Goal: Navigation & Orientation: Find specific page/section

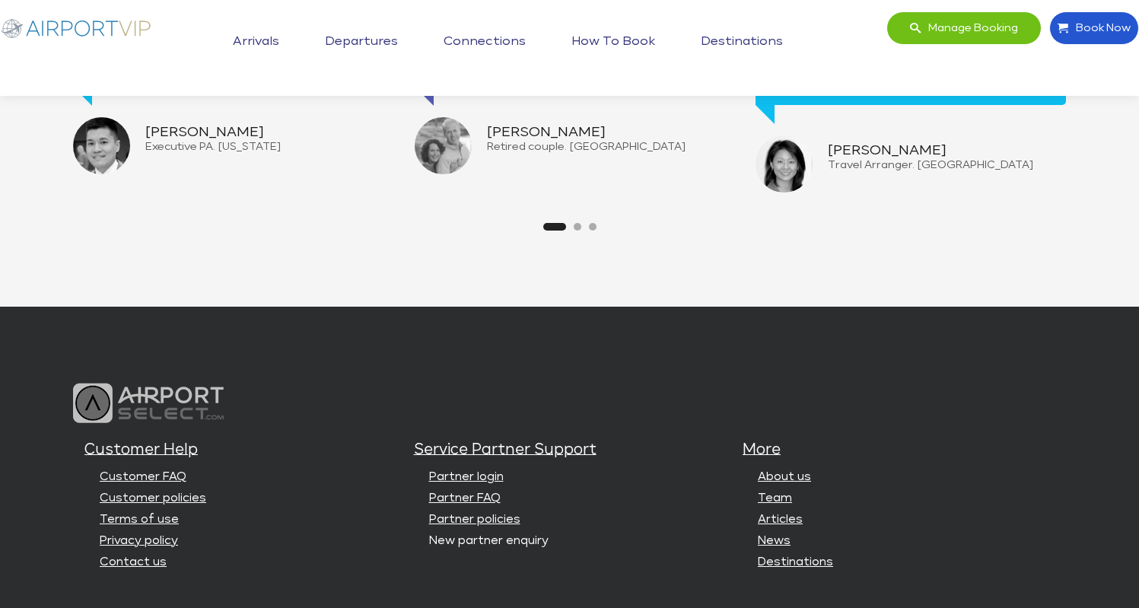
scroll to position [3712, 0]
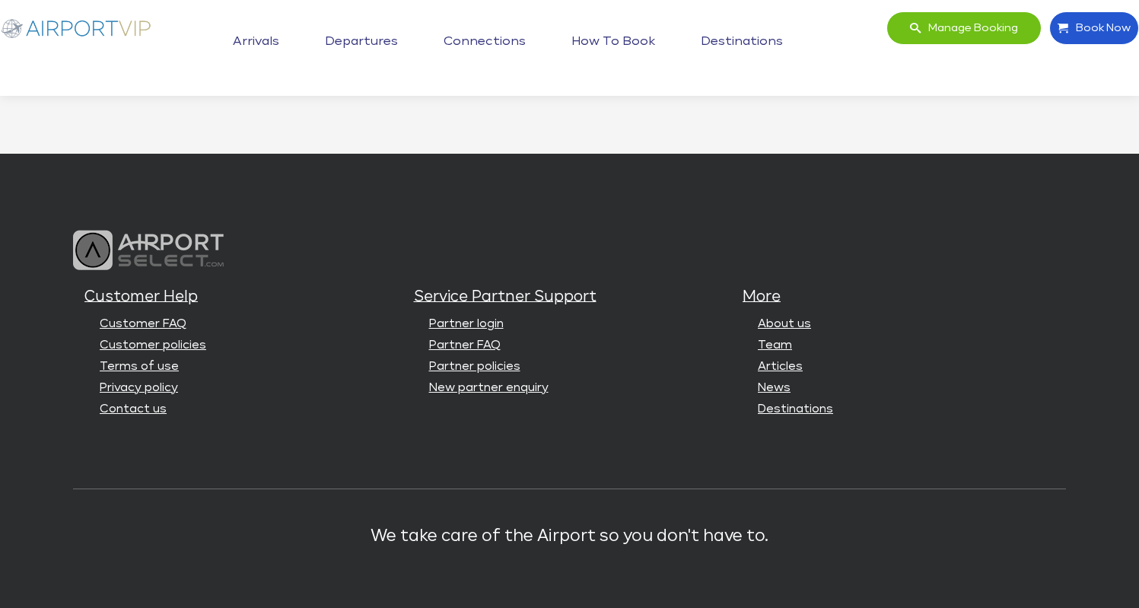
scroll to position [3712, 0]
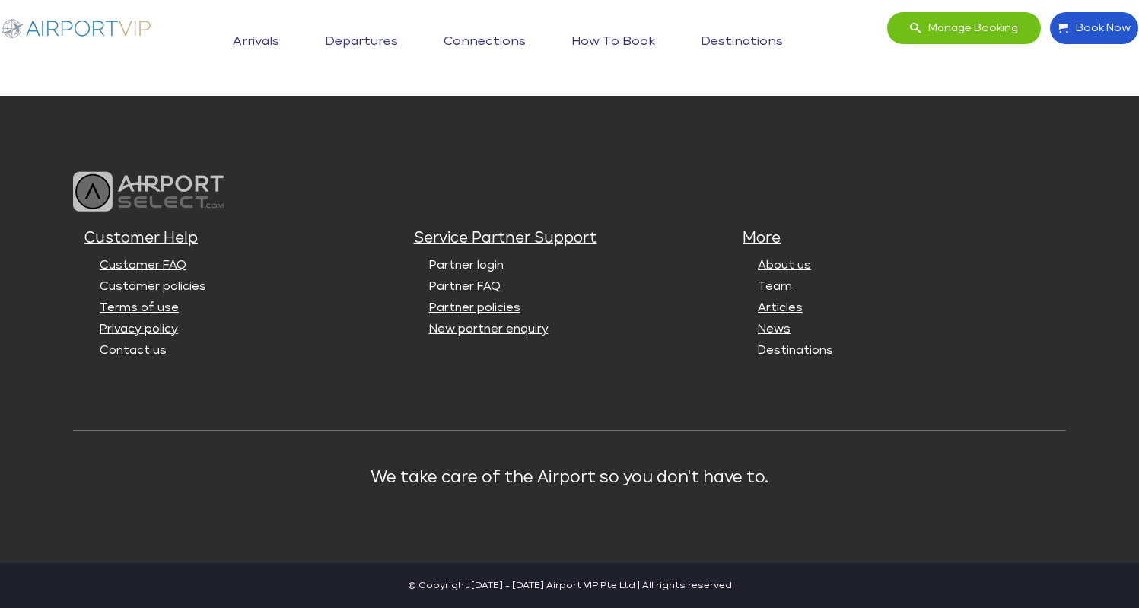
click at [476, 263] on link "Partner login" at bounding box center [466, 264] width 75 height 11
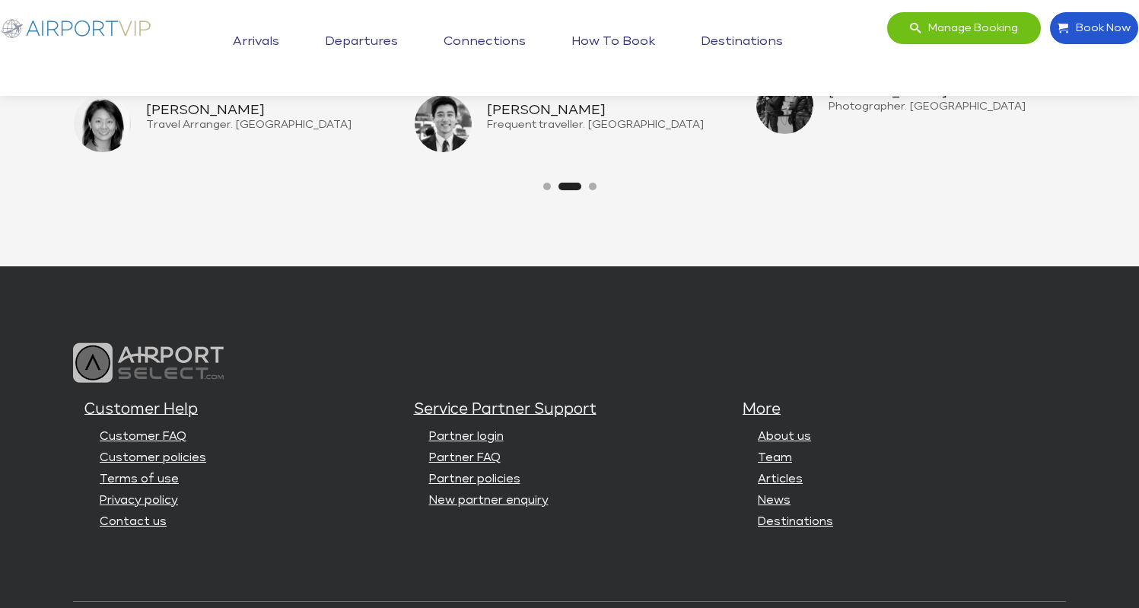
scroll to position [3712, 0]
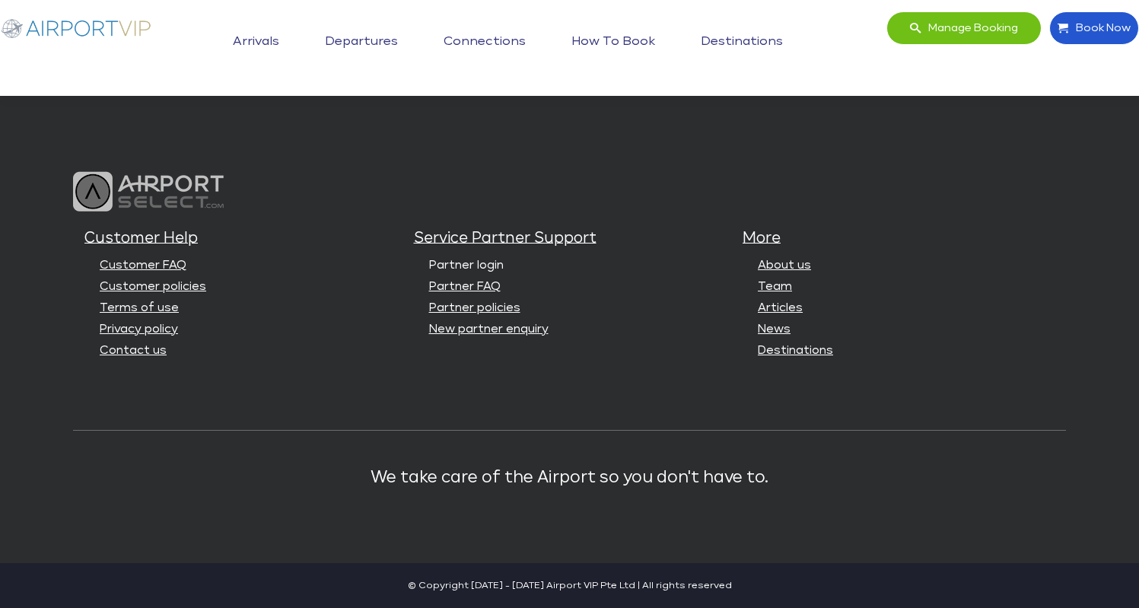
click at [462, 266] on link "Partner login" at bounding box center [466, 264] width 75 height 11
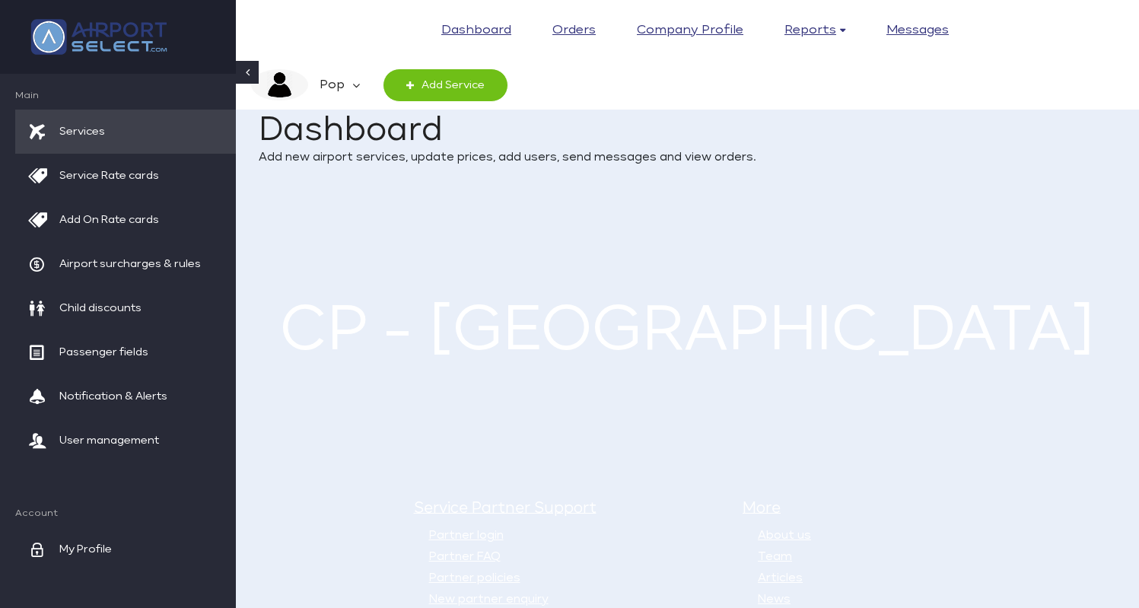
click at [345, 89] on em "Pop" at bounding box center [330, 85] width 44 height 32
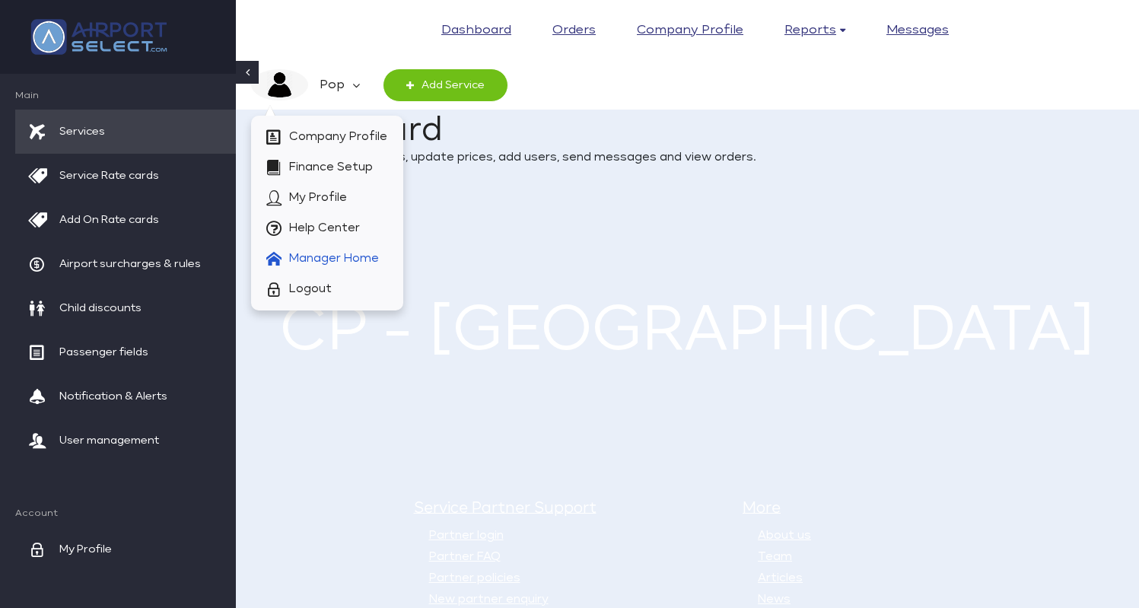
click at [348, 256] on span "Manager Home" at bounding box center [334, 258] width 90 height 30
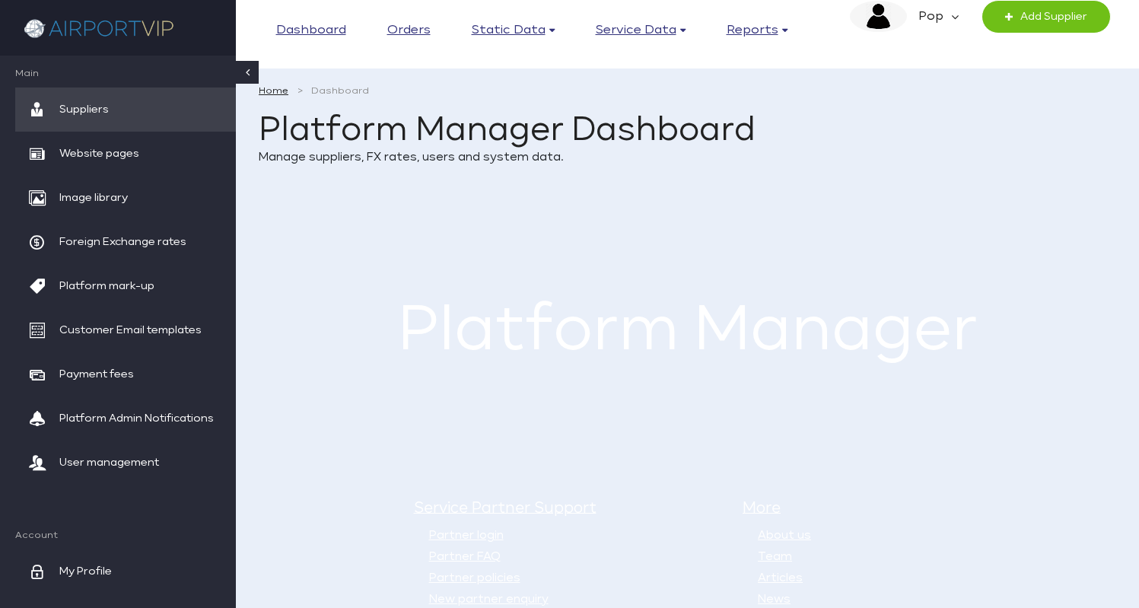
click at [951, 11] on icon at bounding box center [955, 17] width 8 height 32
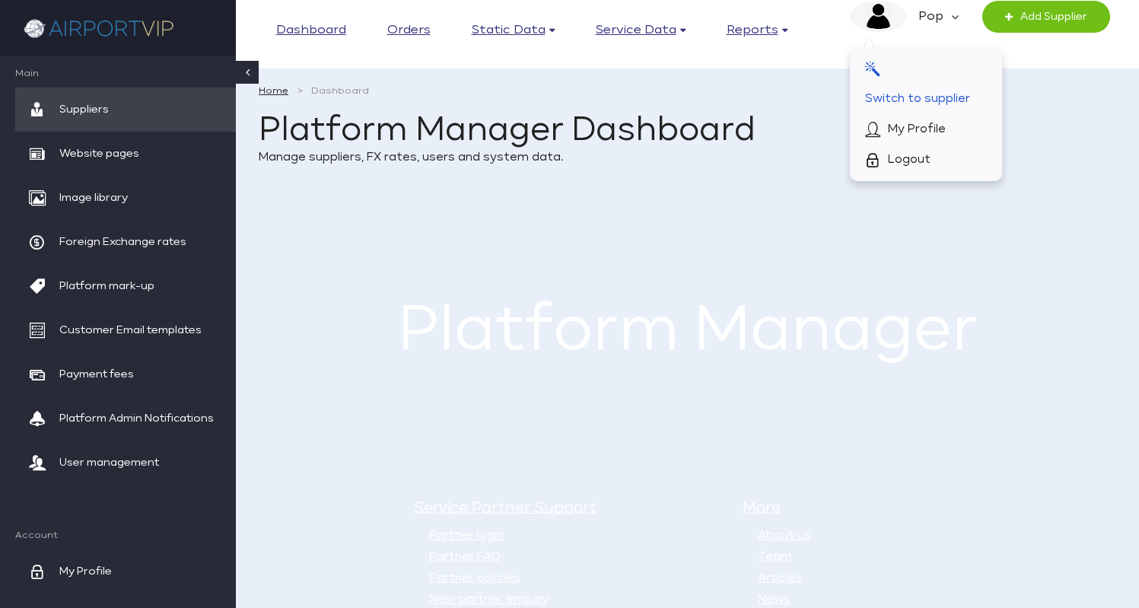
click at [938, 91] on span "Switch to supplier" at bounding box center [917, 99] width 105 height 30
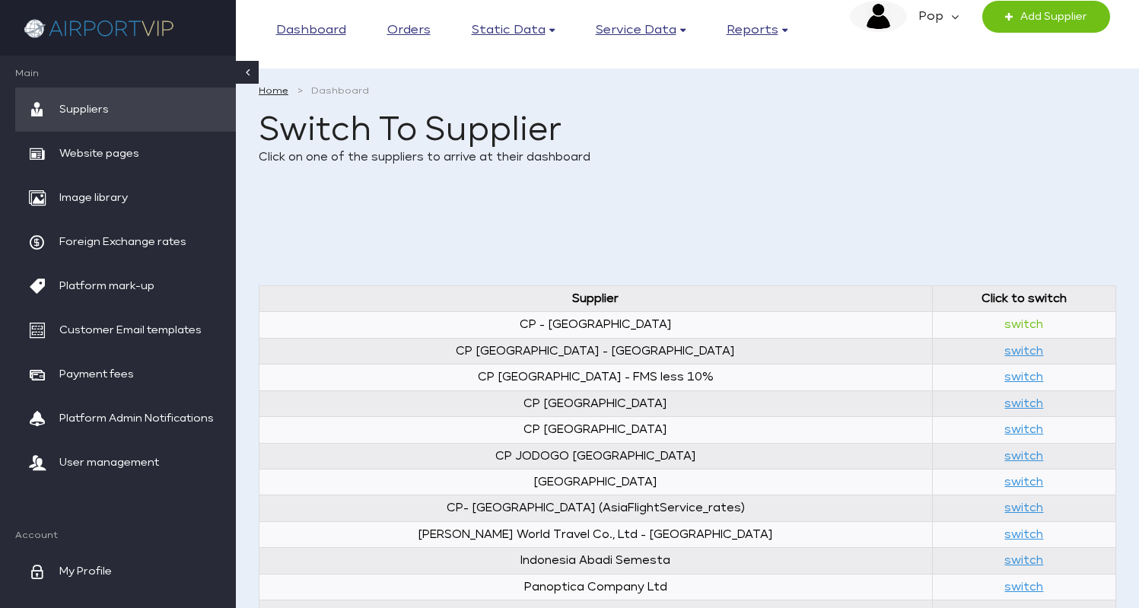
click at [1004, 324] on link "switch" at bounding box center [1023, 324] width 39 height 11
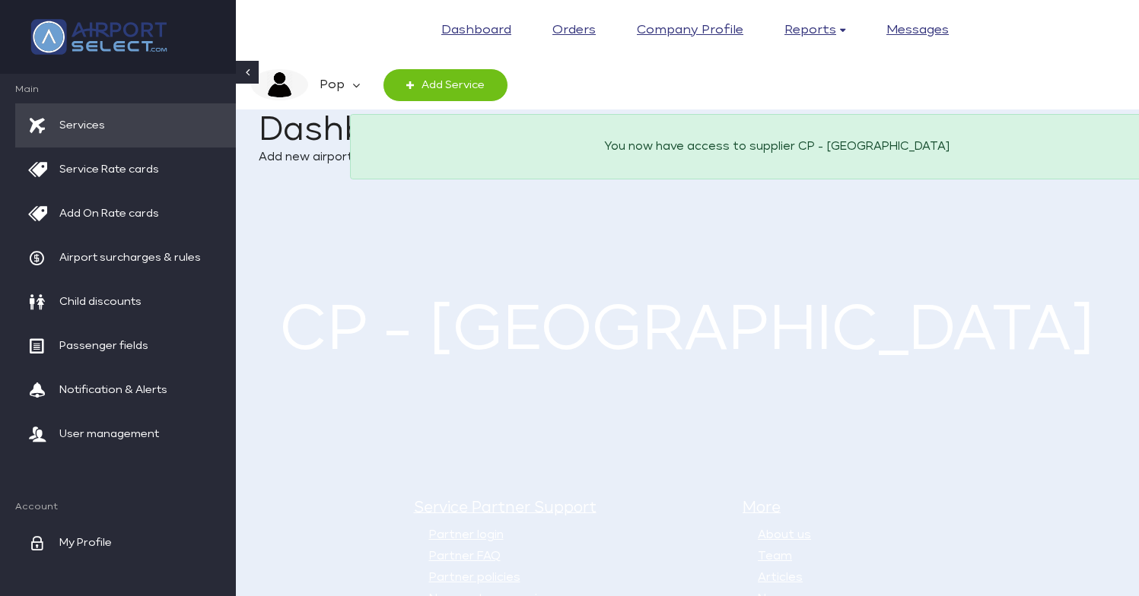
click at [355, 84] on icon at bounding box center [356, 85] width 8 height 32
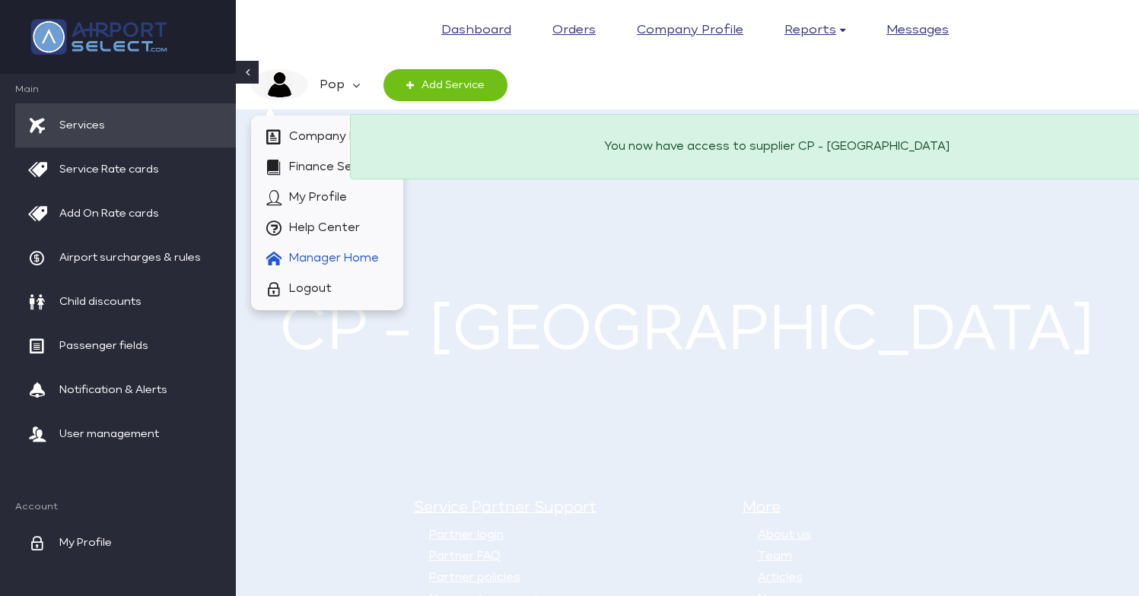
click at [347, 253] on span "Manager Home" at bounding box center [334, 258] width 90 height 30
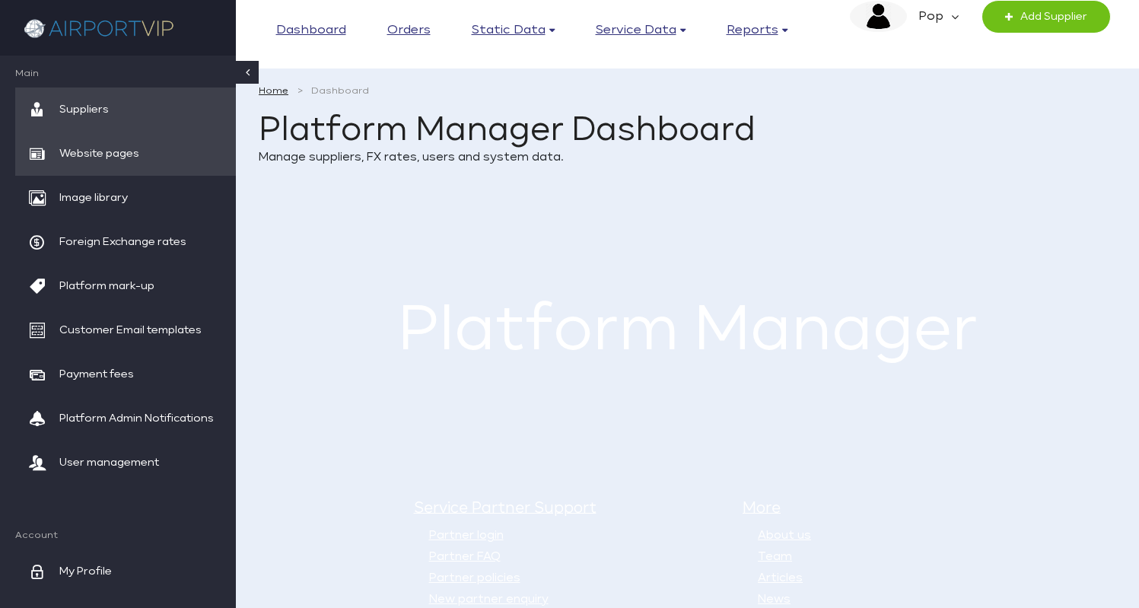
click at [110, 152] on span "Website pages" at bounding box center [99, 154] width 80 height 44
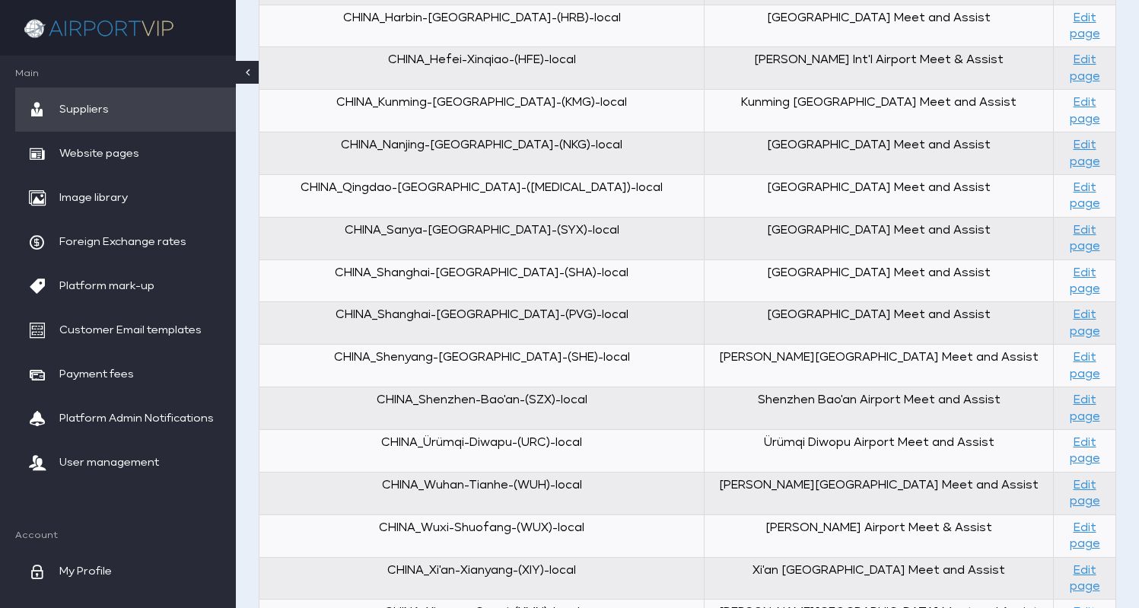
scroll to position [1628, 0]
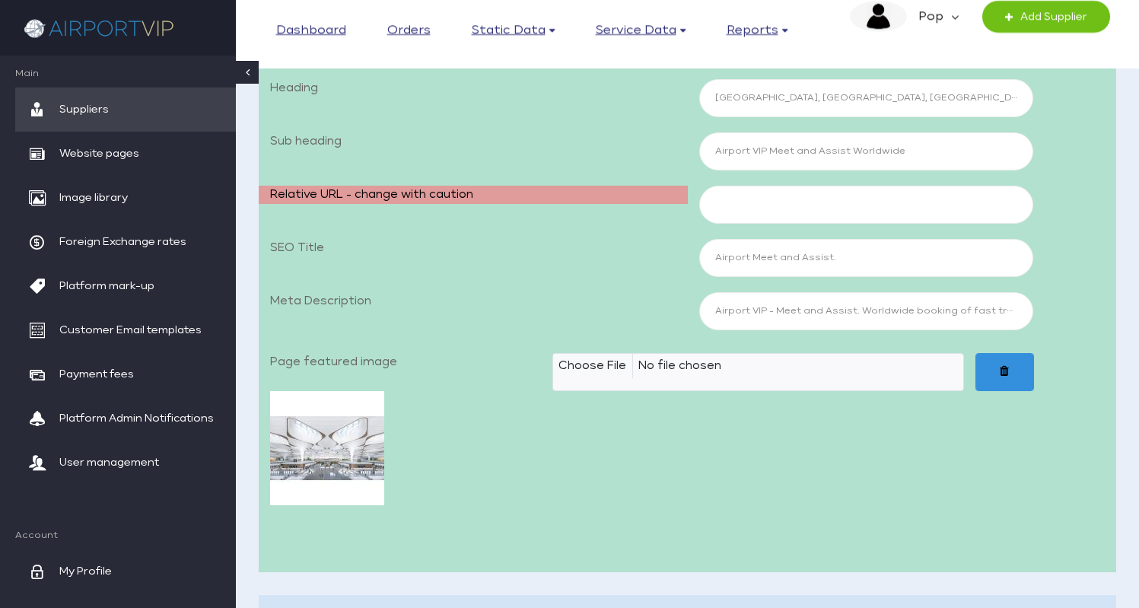
scroll to position [374, 0]
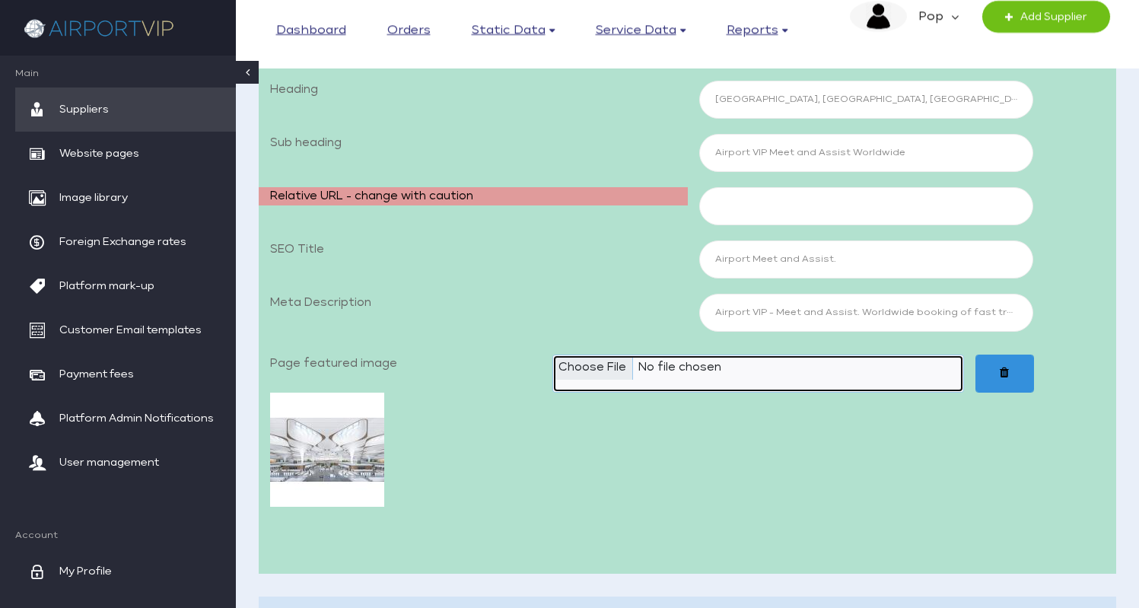
click at [590, 371] on input "Page featured image" at bounding box center [758, 374] width 412 height 38
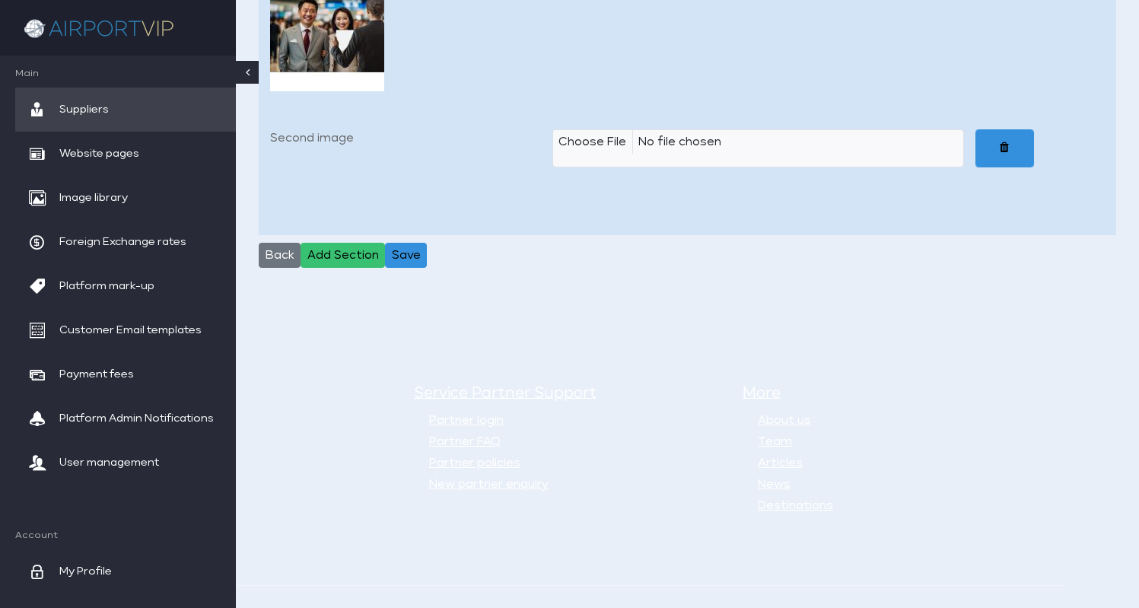
scroll to position [15891, 0]
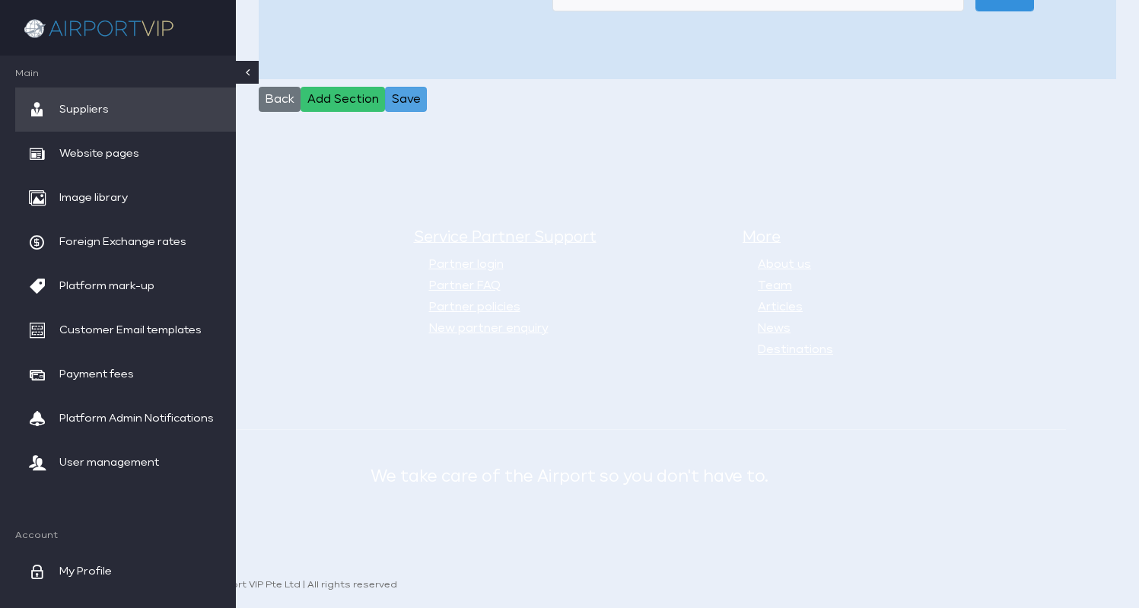
click at [412, 99] on button "Save" at bounding box center [406, 100] width 42 height 26
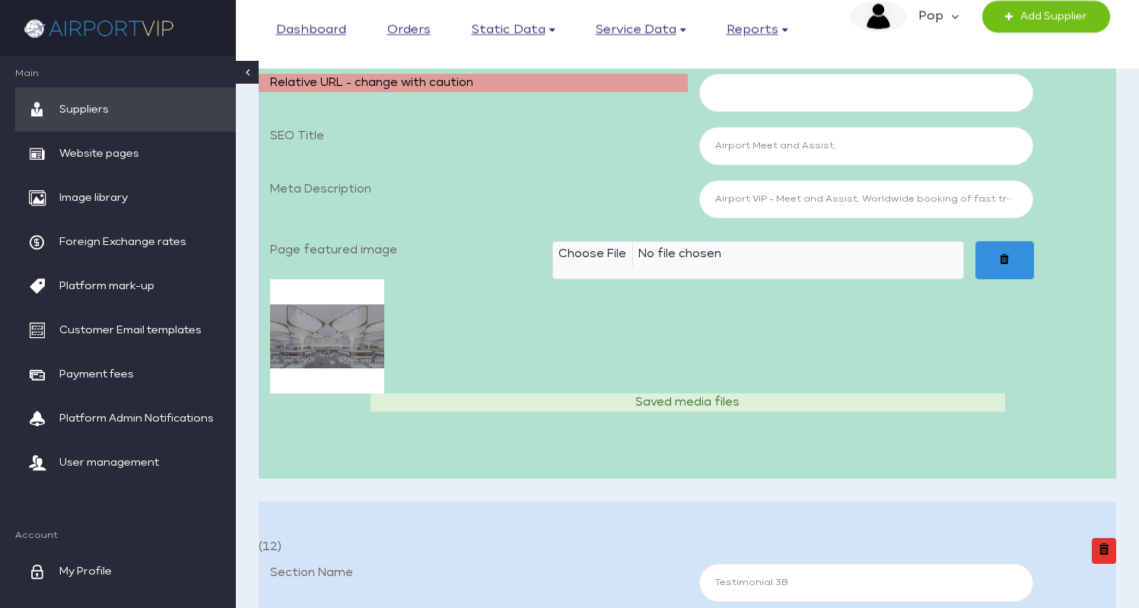
scroll to position [432, 0]
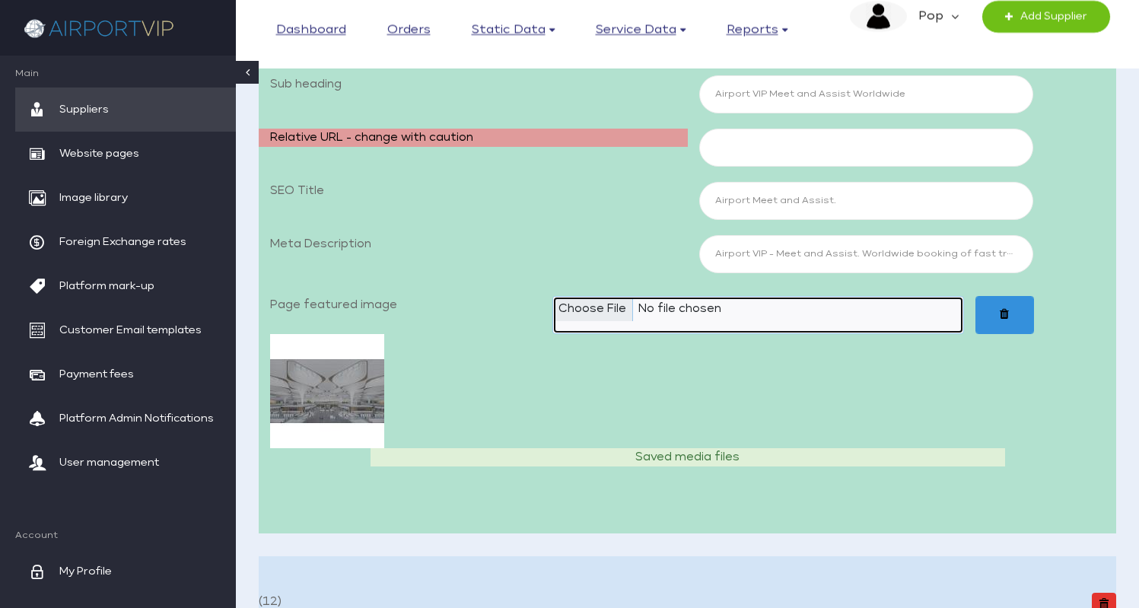
click at [601, 308] on input "Page featured image" at bounding box center [758, 315] width 412 height 38
type input "C:\fakepath\Airport VIP_00 Home 1920x1080_JPEG2.jpg"
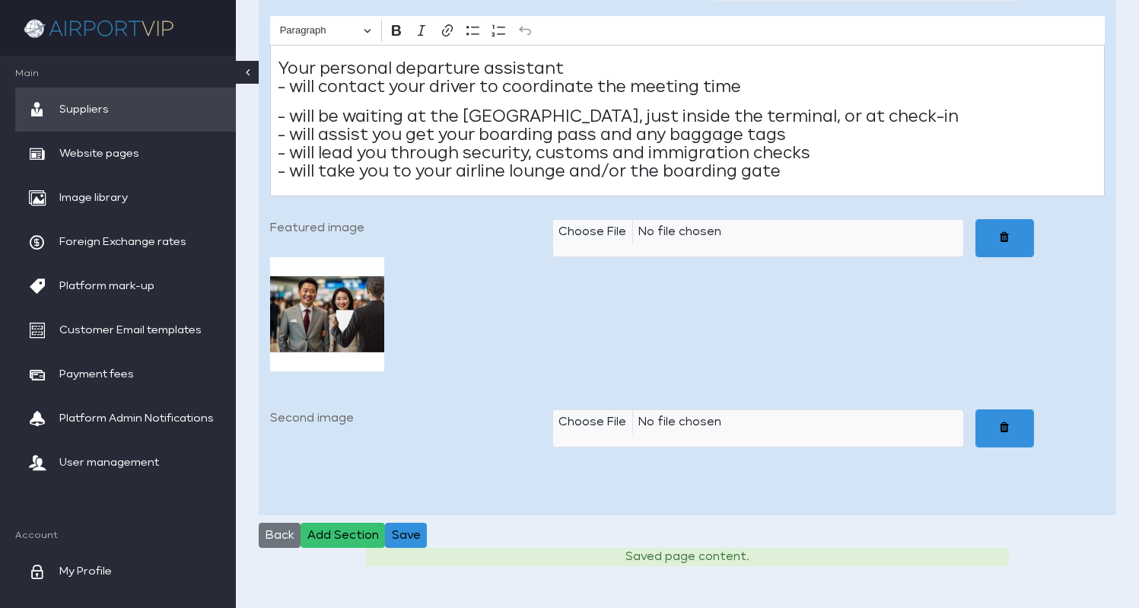
scroll to position [15909, 0]
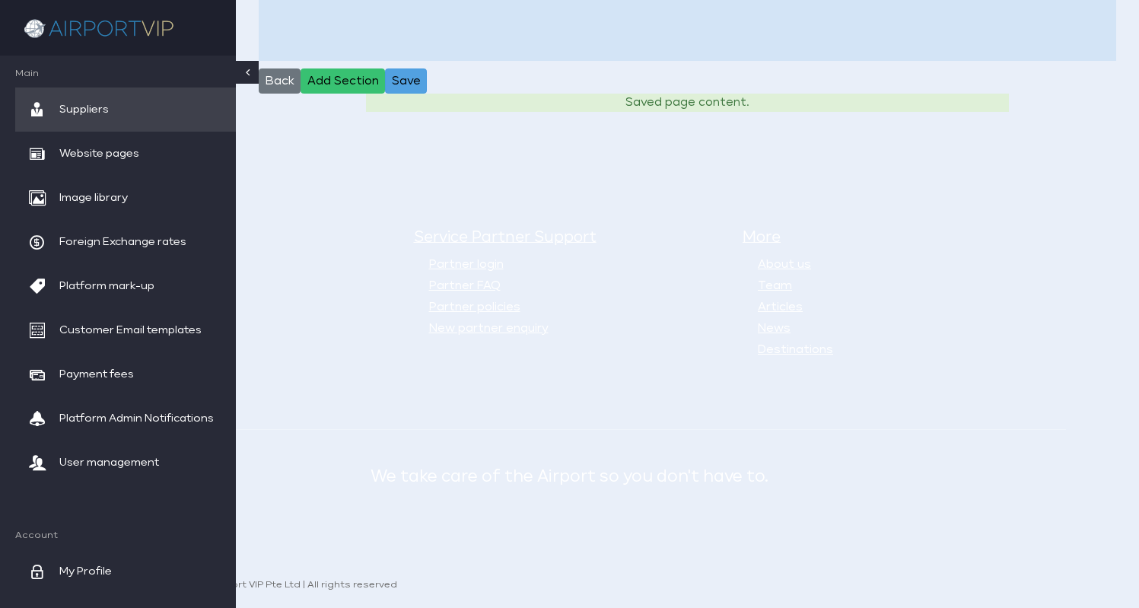
click at [409, 77] on button "Save" at bounding box center [406, 81] width 42 height 26
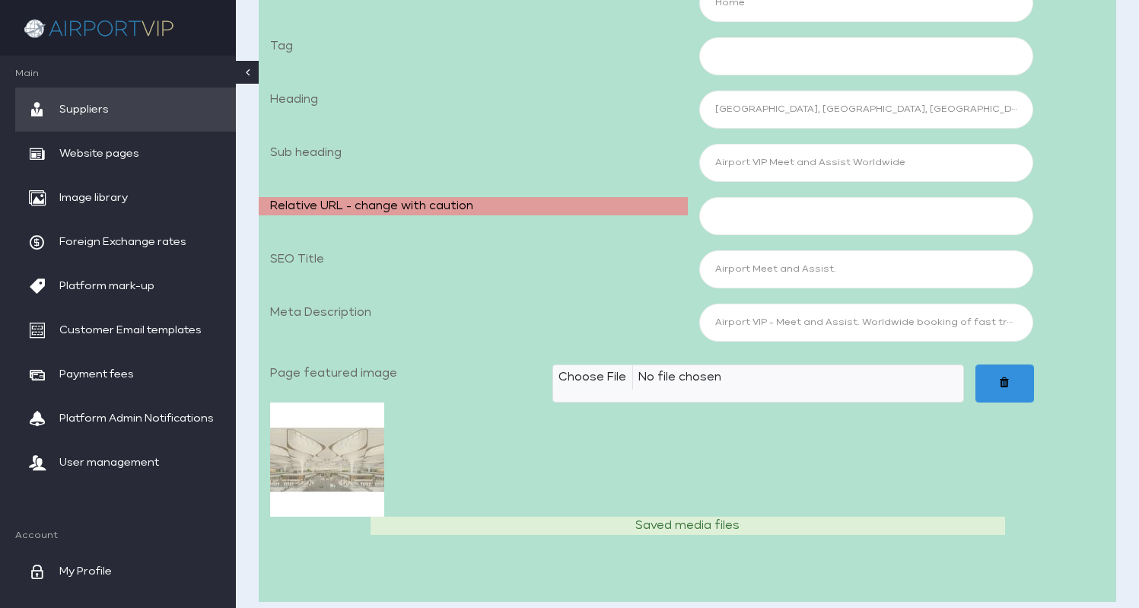
scroll to position [0, 0]
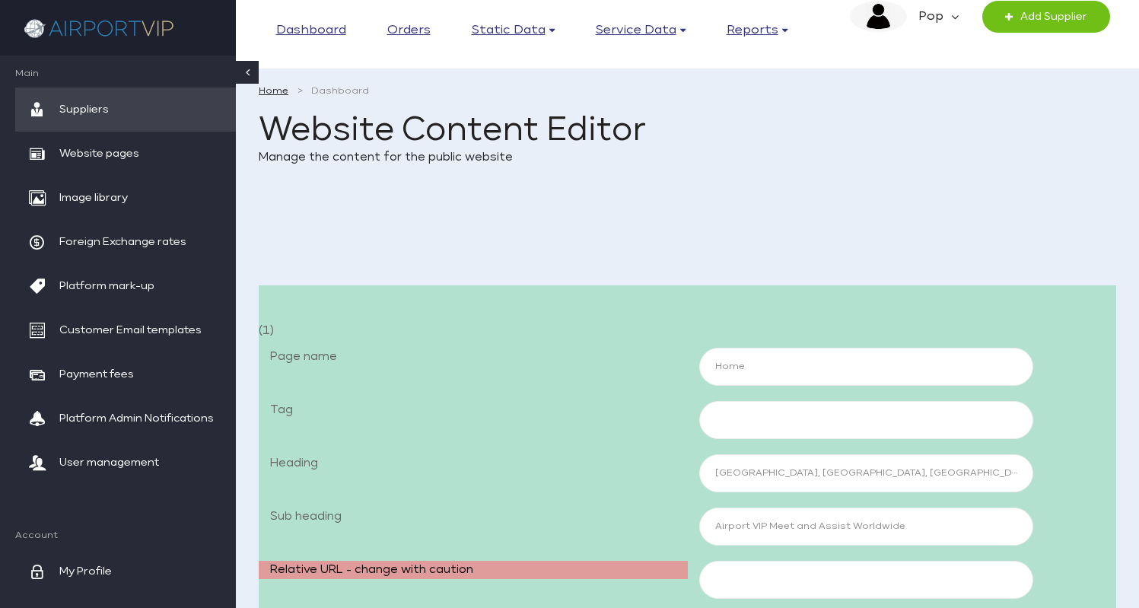
click at [944, 11] on em "Pop" at bounding box center [929, 17] width 44 height 32
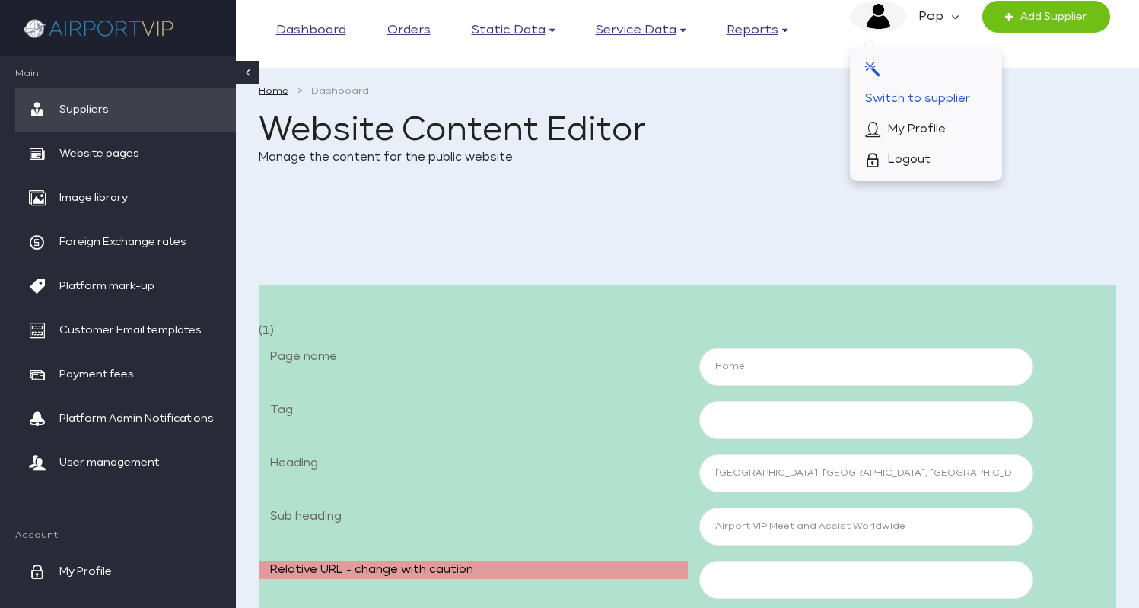
click at [946, 91] on span "Switch to supplier" at bounding box center [917, 99] width 105 height 30
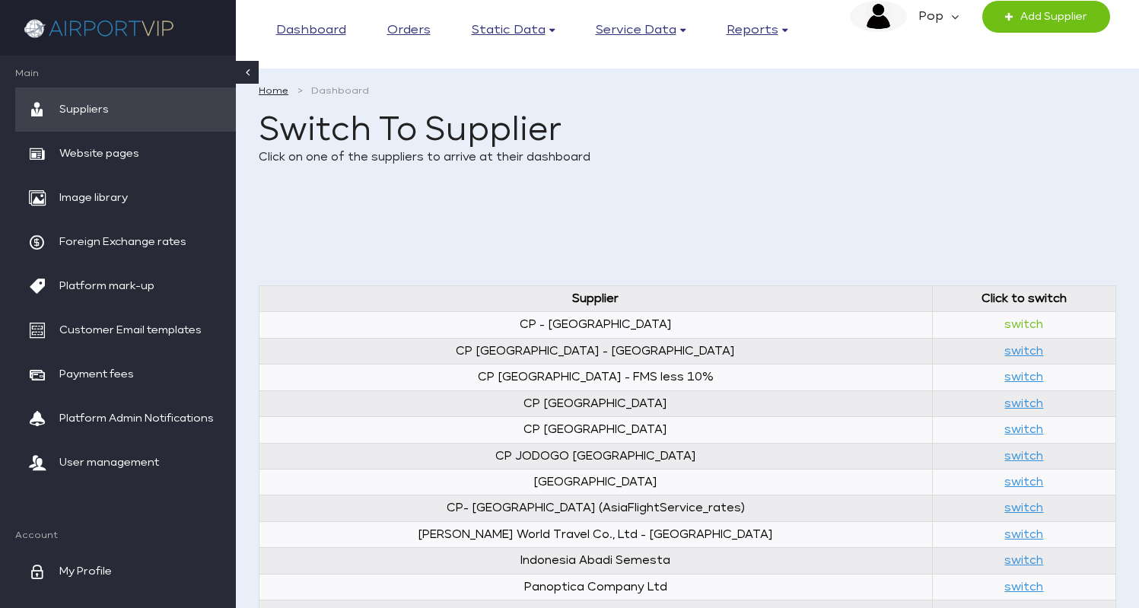
click at [1004, 323] on link "switch" at bounding box center [1023, 324] width 39 height 11
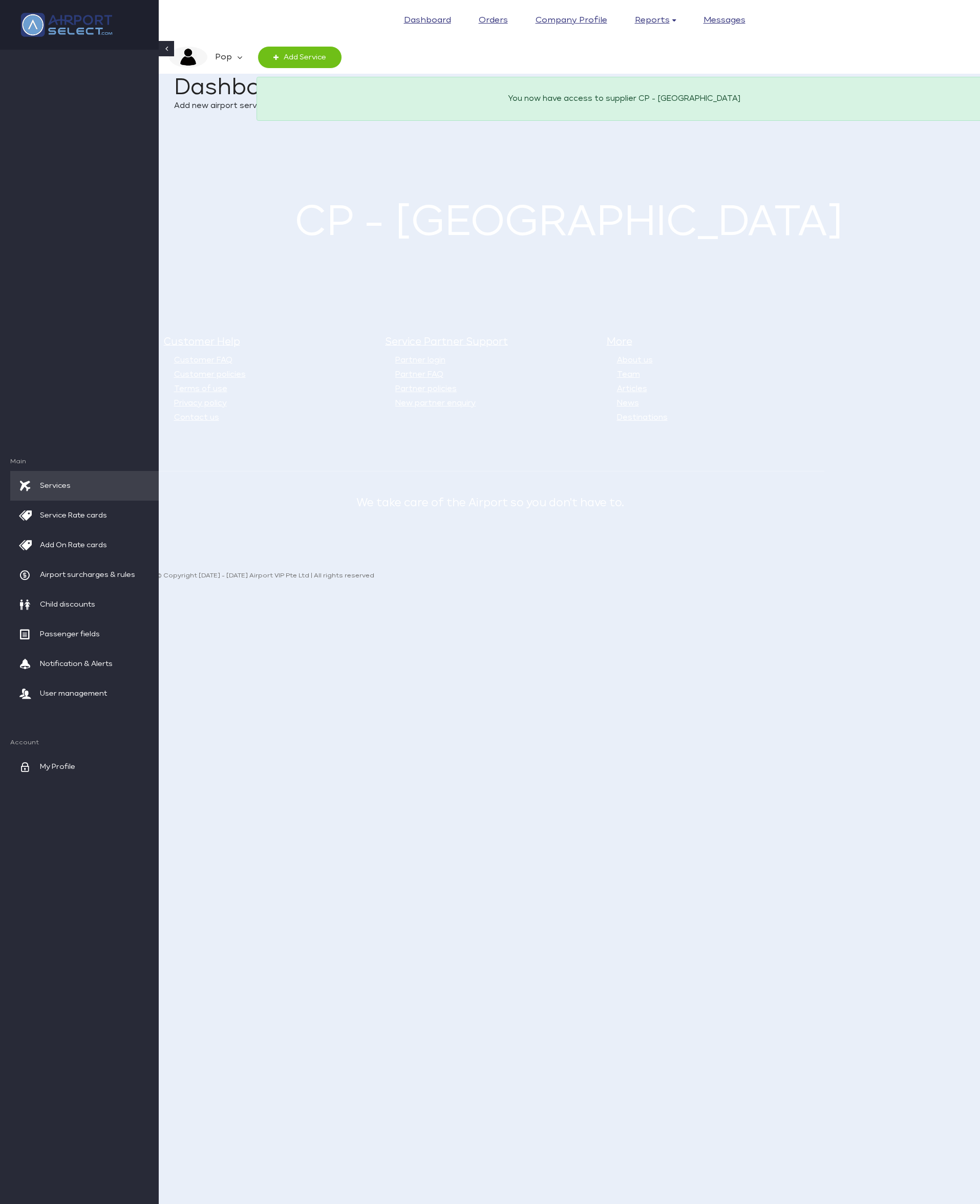
click at [226, 48] on em "Pop" at bounding box center [222, 57] width 30 height 22
click at [228, 172] on span "Manager Home" at bounding box center [225, 174] width 61 height 20
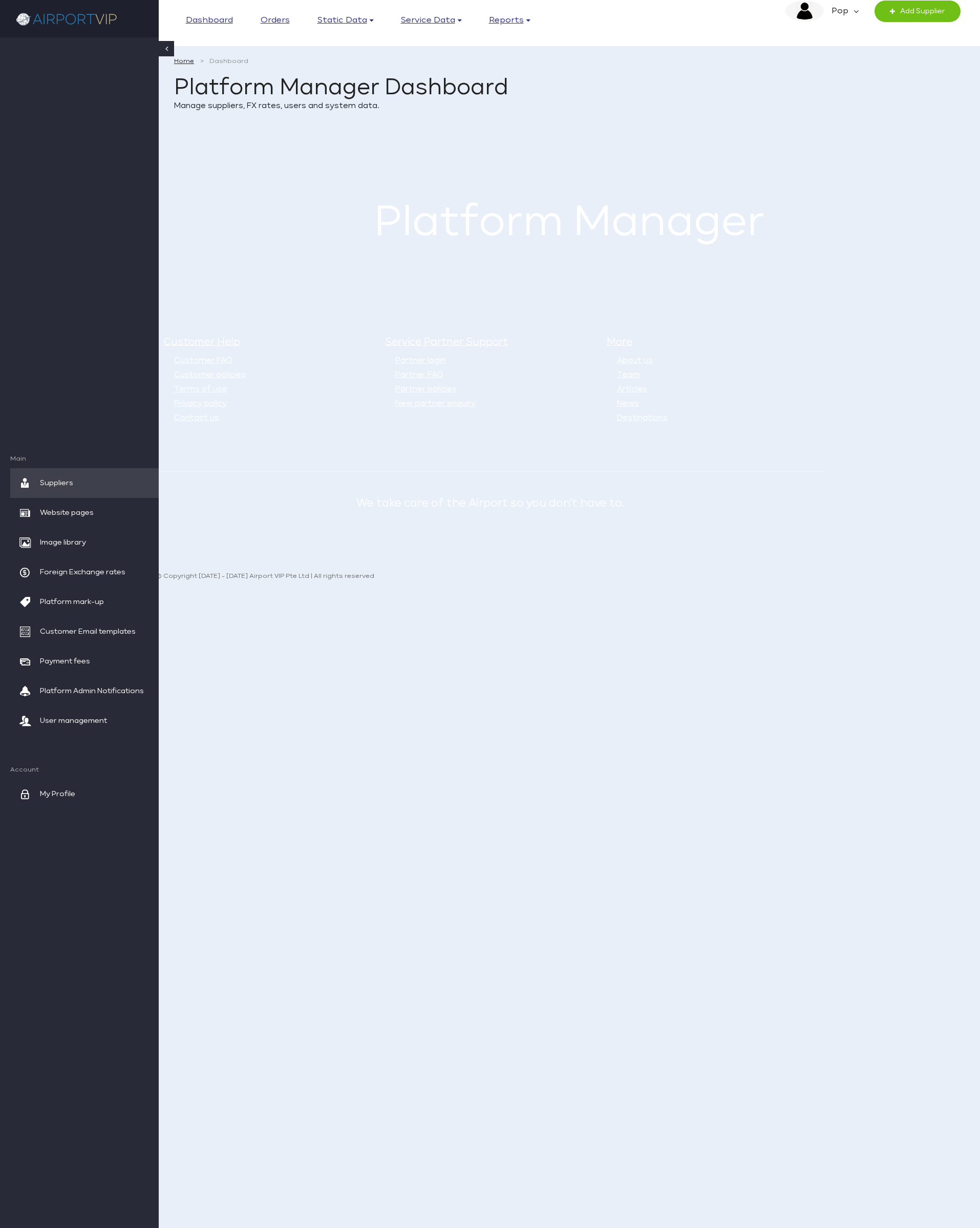
click at [833, 5] on em "Pop" at bounding box center [839, 11] width 30 height 22
click at [853, 59] on span "Switch to supplier" at bounding box center [831, 67] width 71 height 20
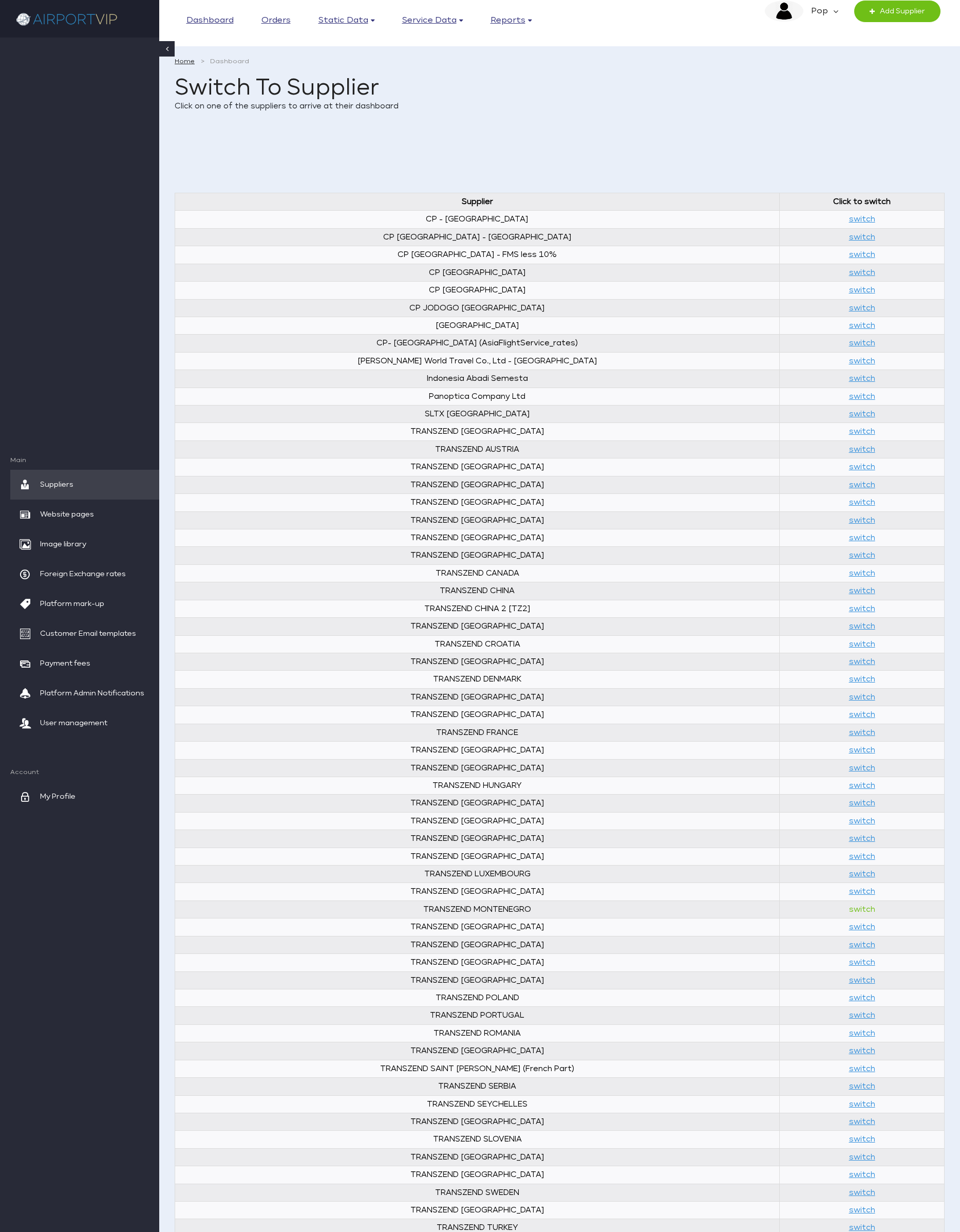
click at [849, 913] on link "switch" at bounding box center [862, 909] width 26 height 7
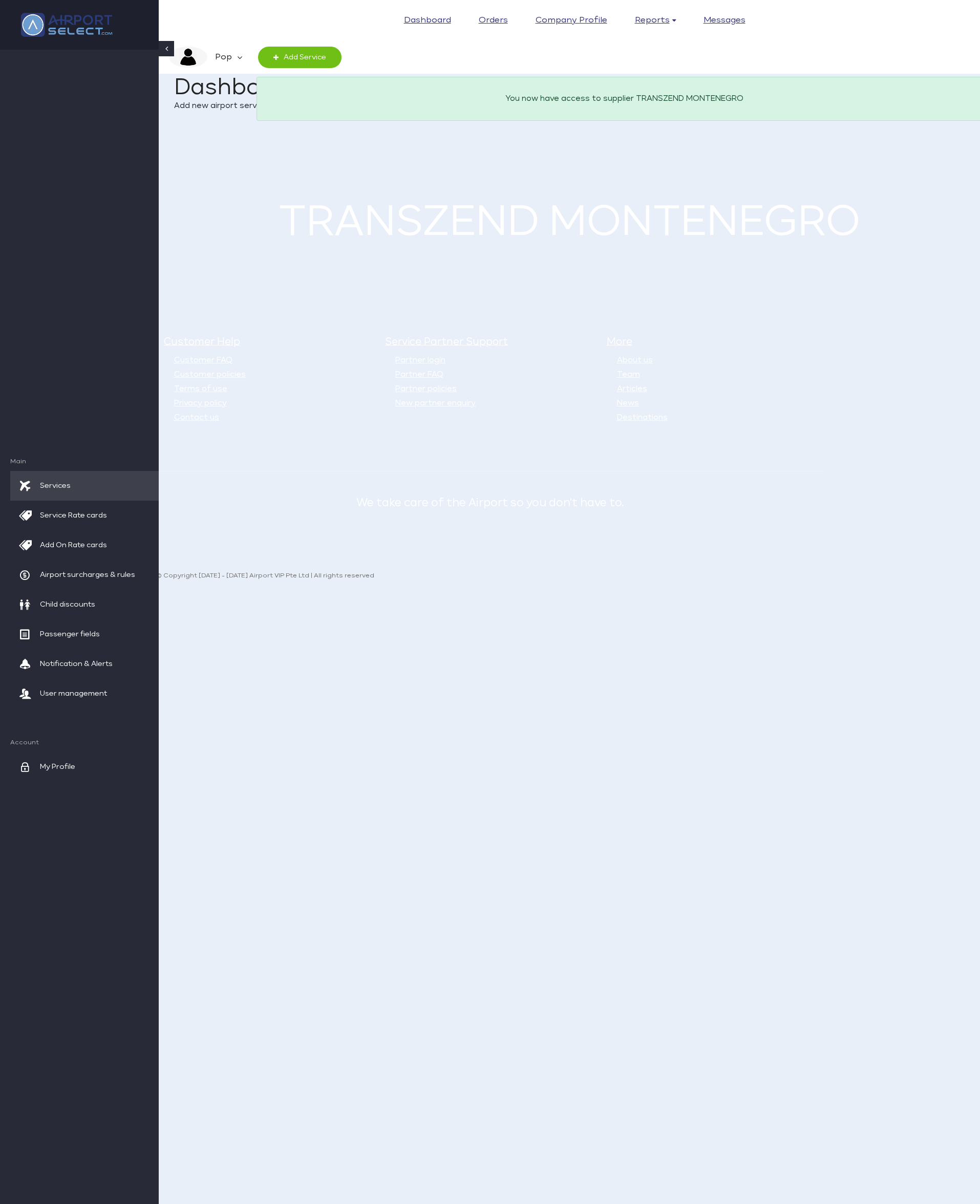
click at [77, 22] on img at bounding box center [67, 24] width 102 height 34
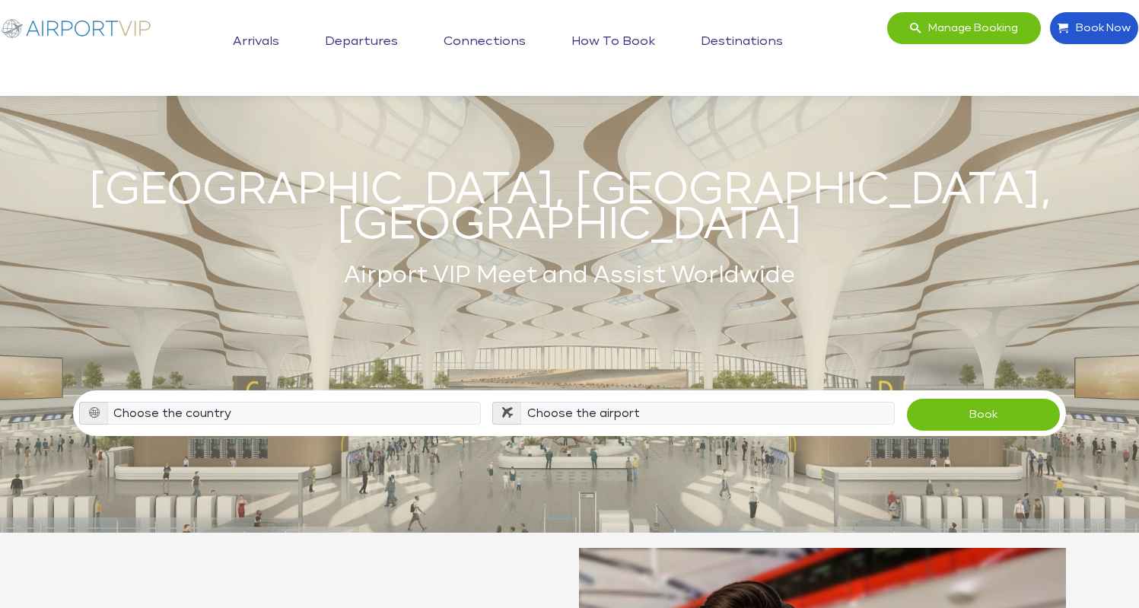
click at [261, 41] on link "Arrivals" at bounding box center [256, 42] width 54 height 38
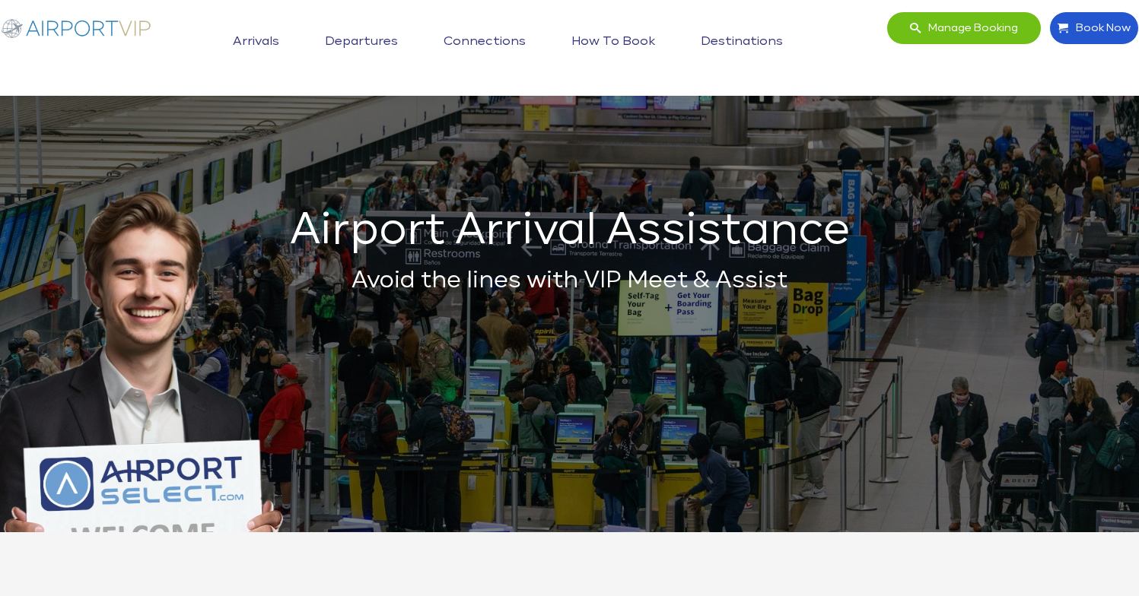
click at [132, 23] on img at bounding box center [76, 27] width 152 height 33
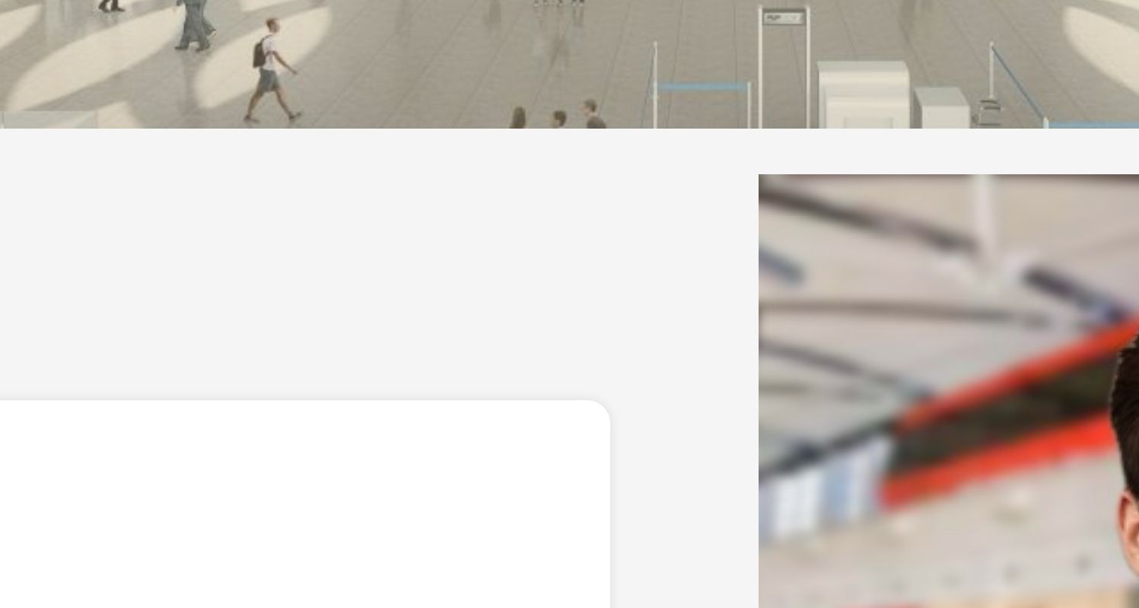
scroll to position [100, 0]
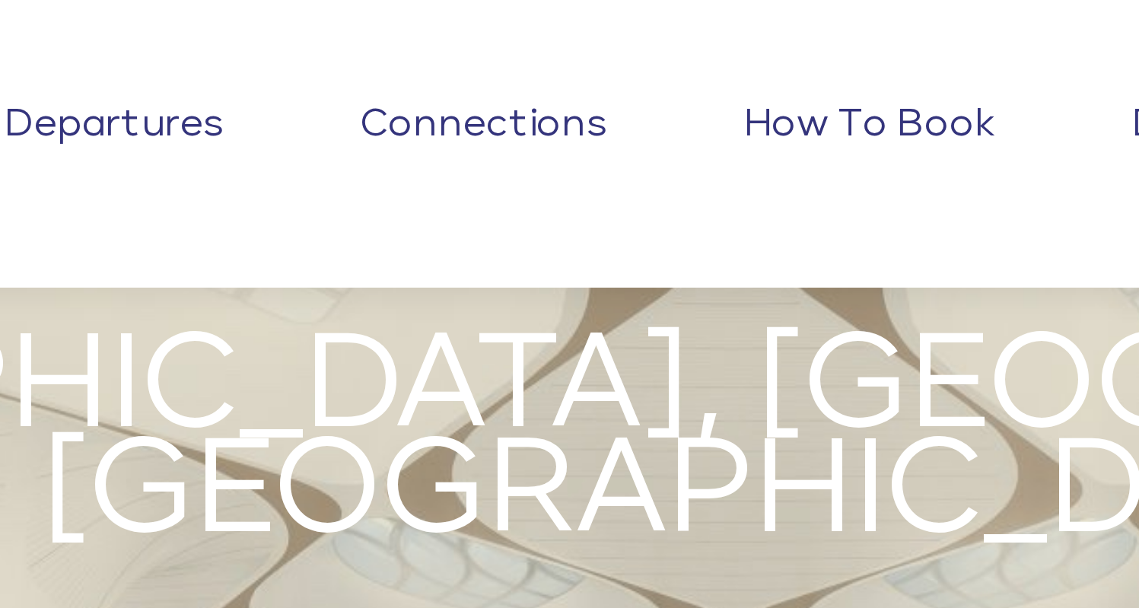
scroll to position [0, 0]
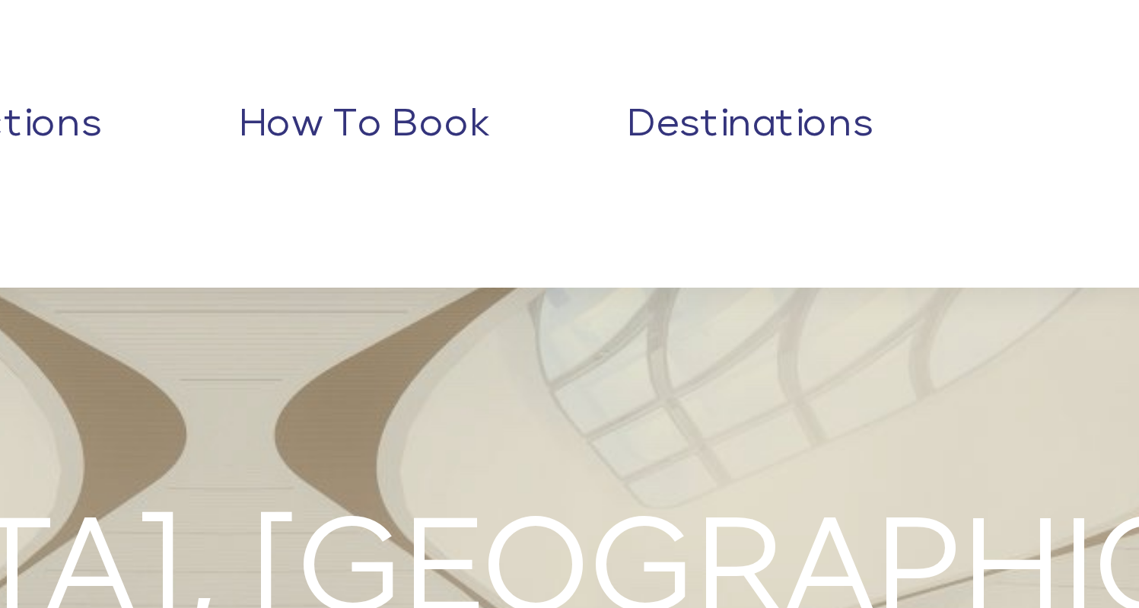
click at [657, 145] on div "USA, EUROPE, CHINA Airport VIP Meet and Assist Worldwide Choose the country Alb…" at bounding box center [569, 266] width 1139 height 533
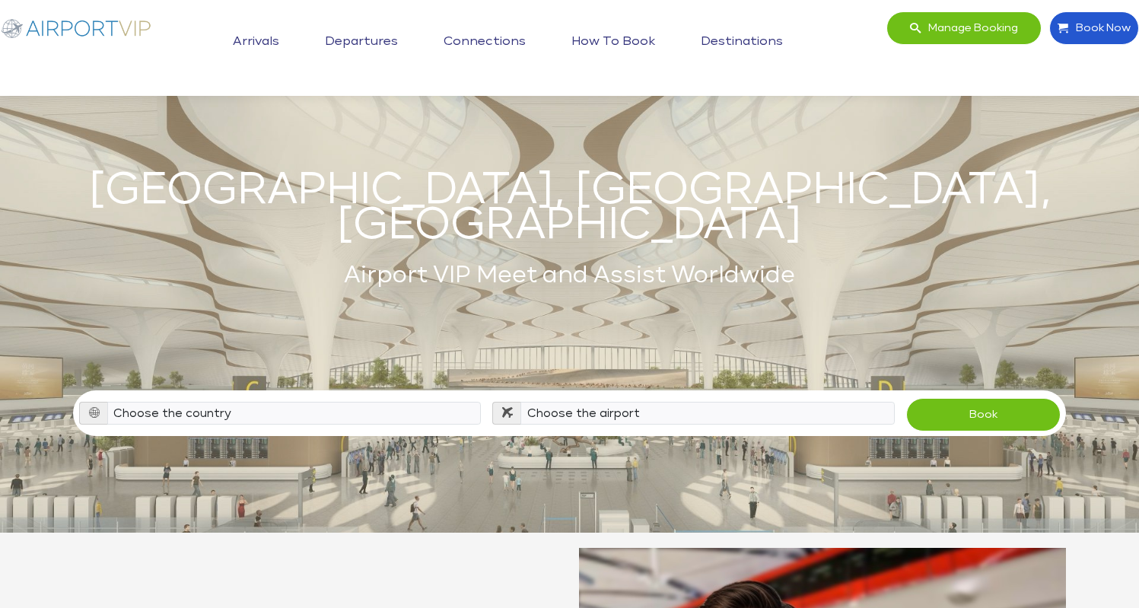
click at [281, 43] on link "Arrivals" at bounding box center [256, 42] width 54 height 38
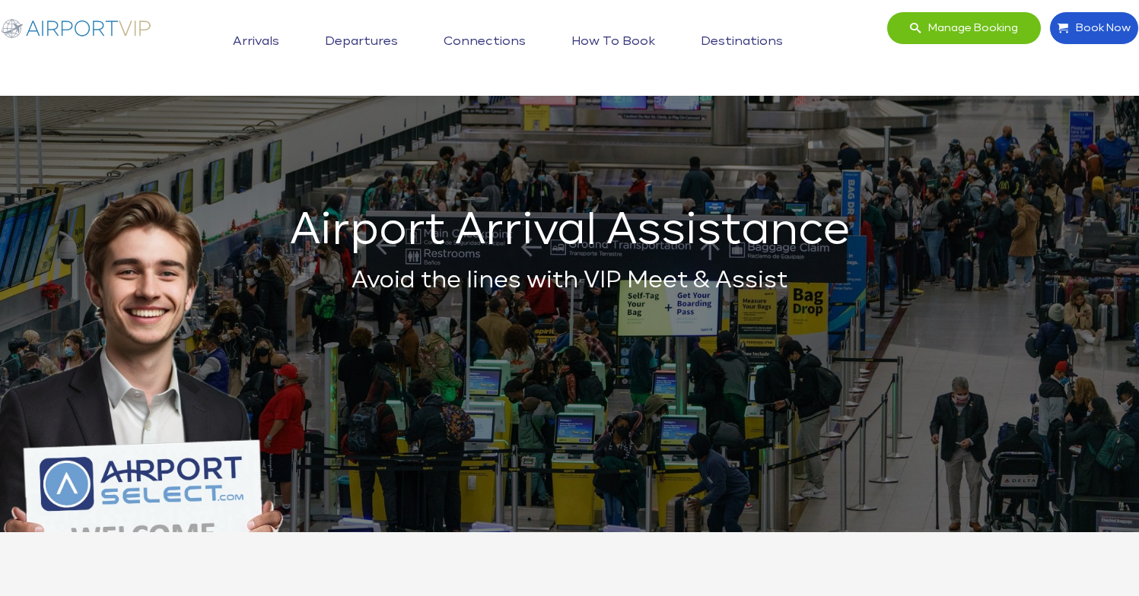
click at [101, 31] on img at bounding box center [76, 27] width 152 height 33
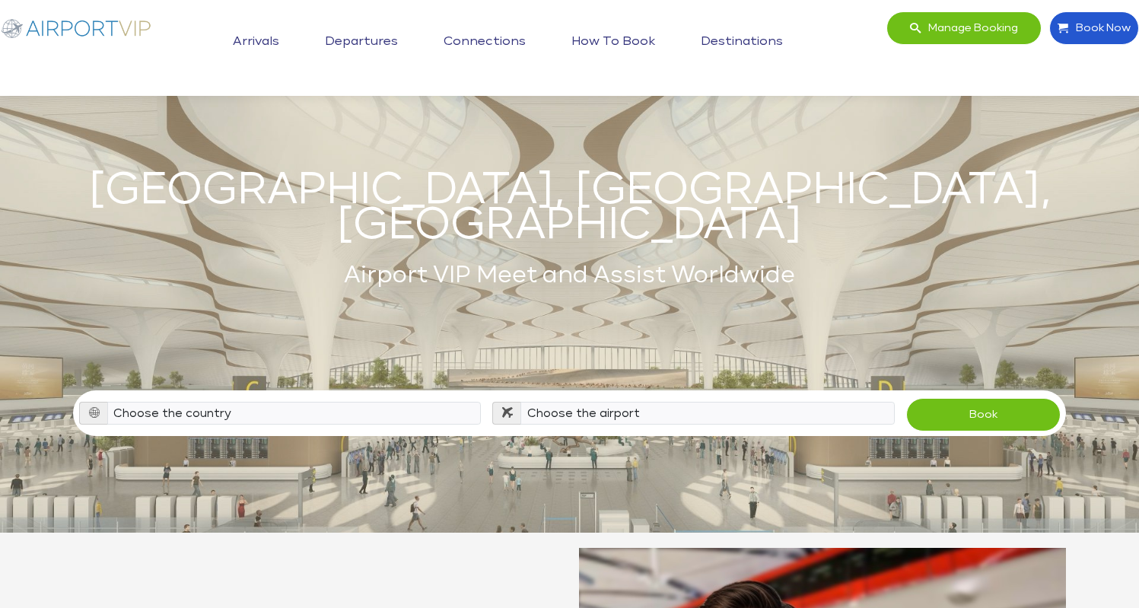
click at [261, 40] on link "Arrivals" at bounding box center [256, 42] width 54 height 38
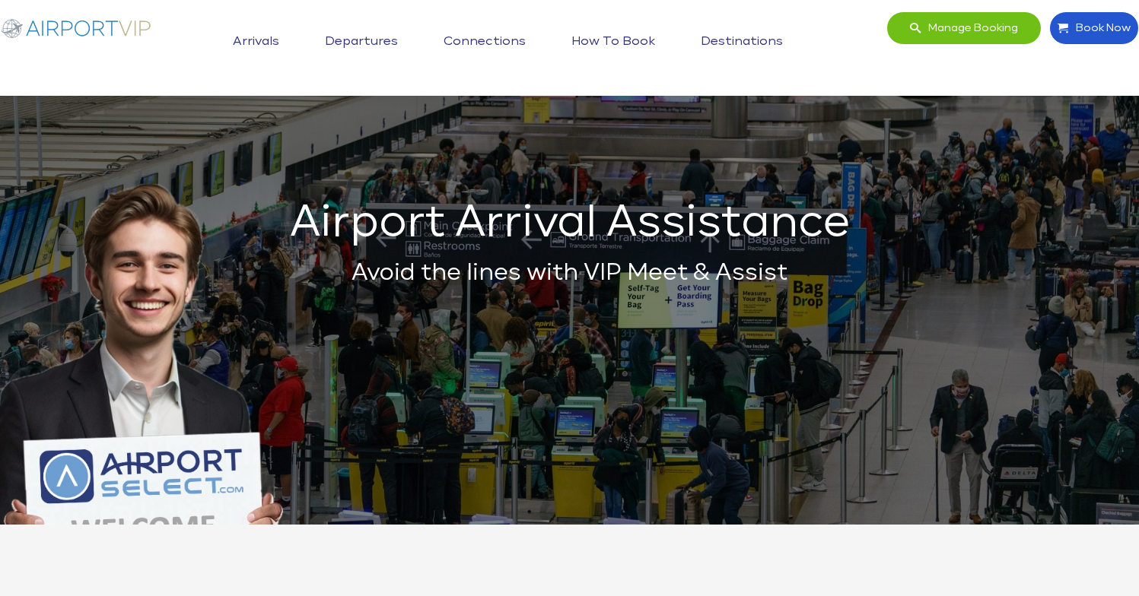
scroll to position [10, 0]
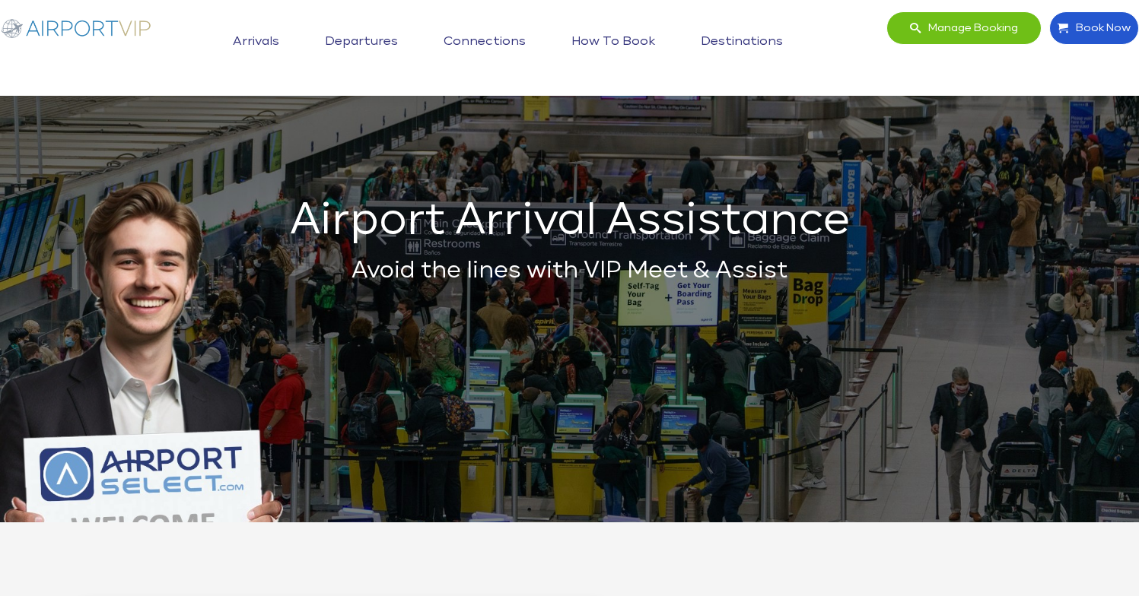
click at [119, 26] on img at bounding box center [76, 27] width 152 height 33
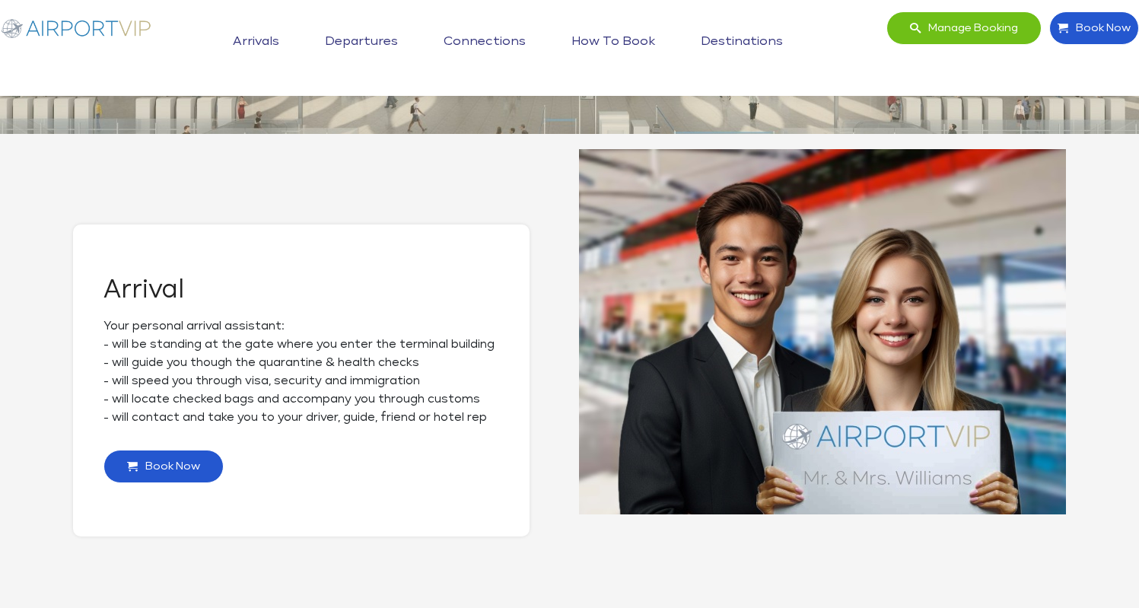
scroll to position [381, 0]
